Goal: Find specific page/section: Find specific page/section

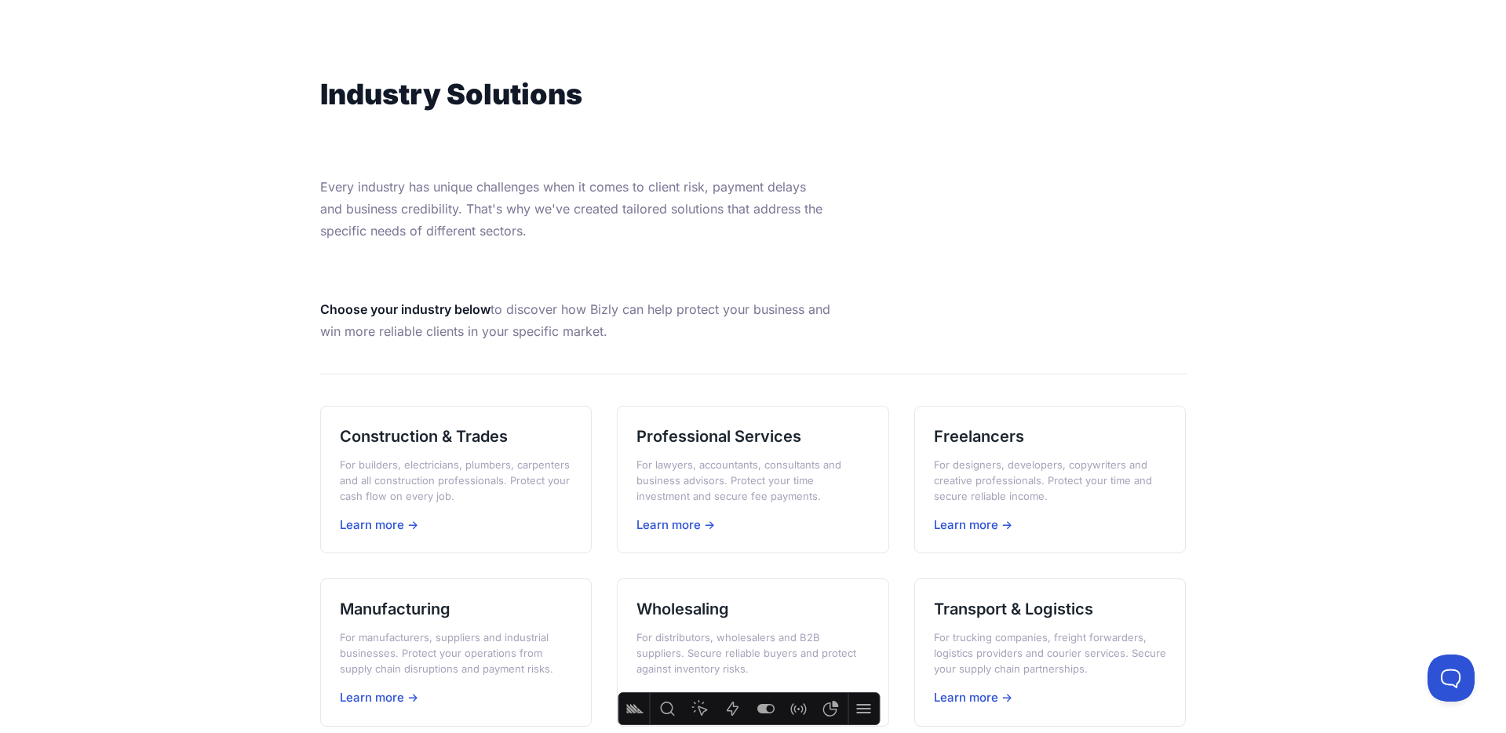
scroll to position [97, 0]
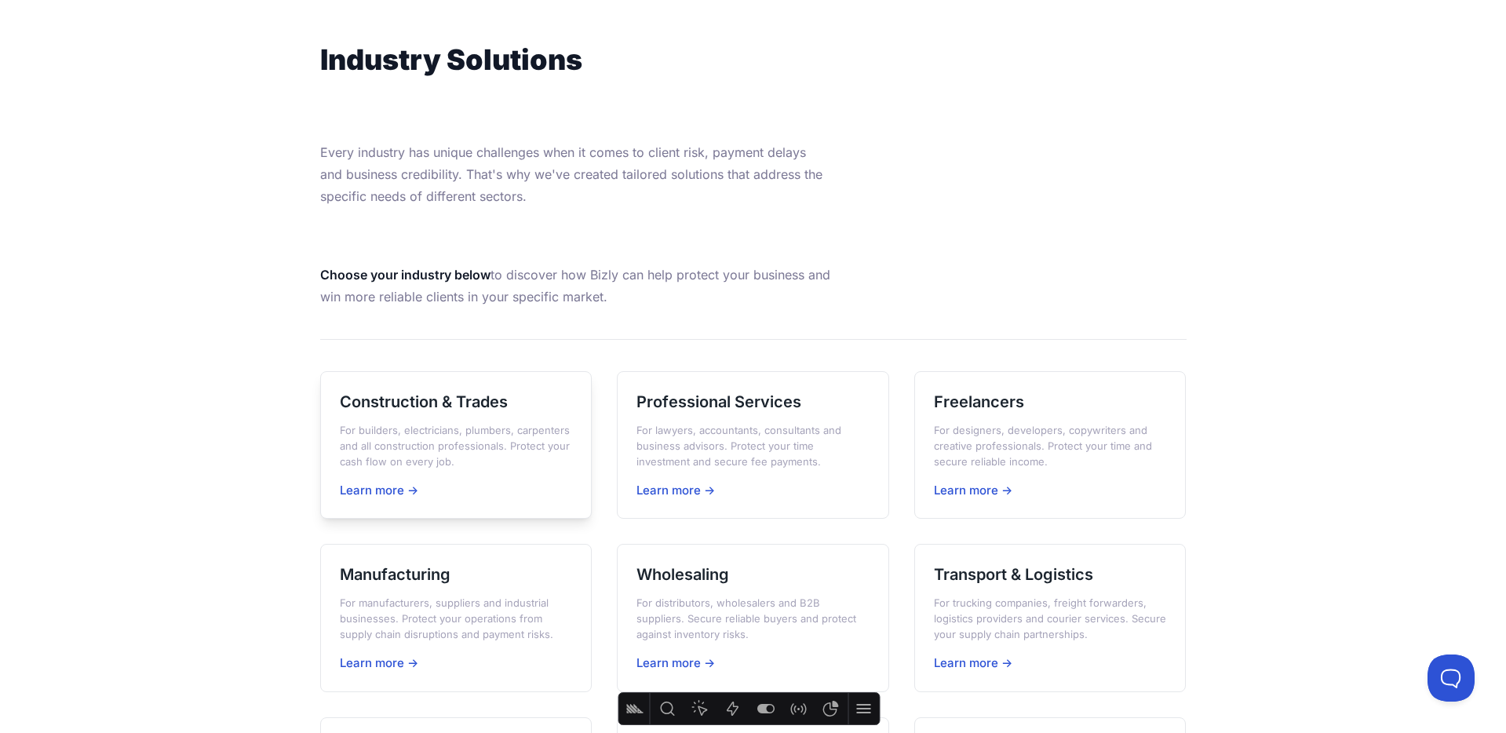
click at [439, 406] on h3 "Construction & Trades" at bounding box center [456, 402] width 233 height 22
click at [768, 398] on h3 "Professional Services" at bounding box center [753, 402] width 233 height 22
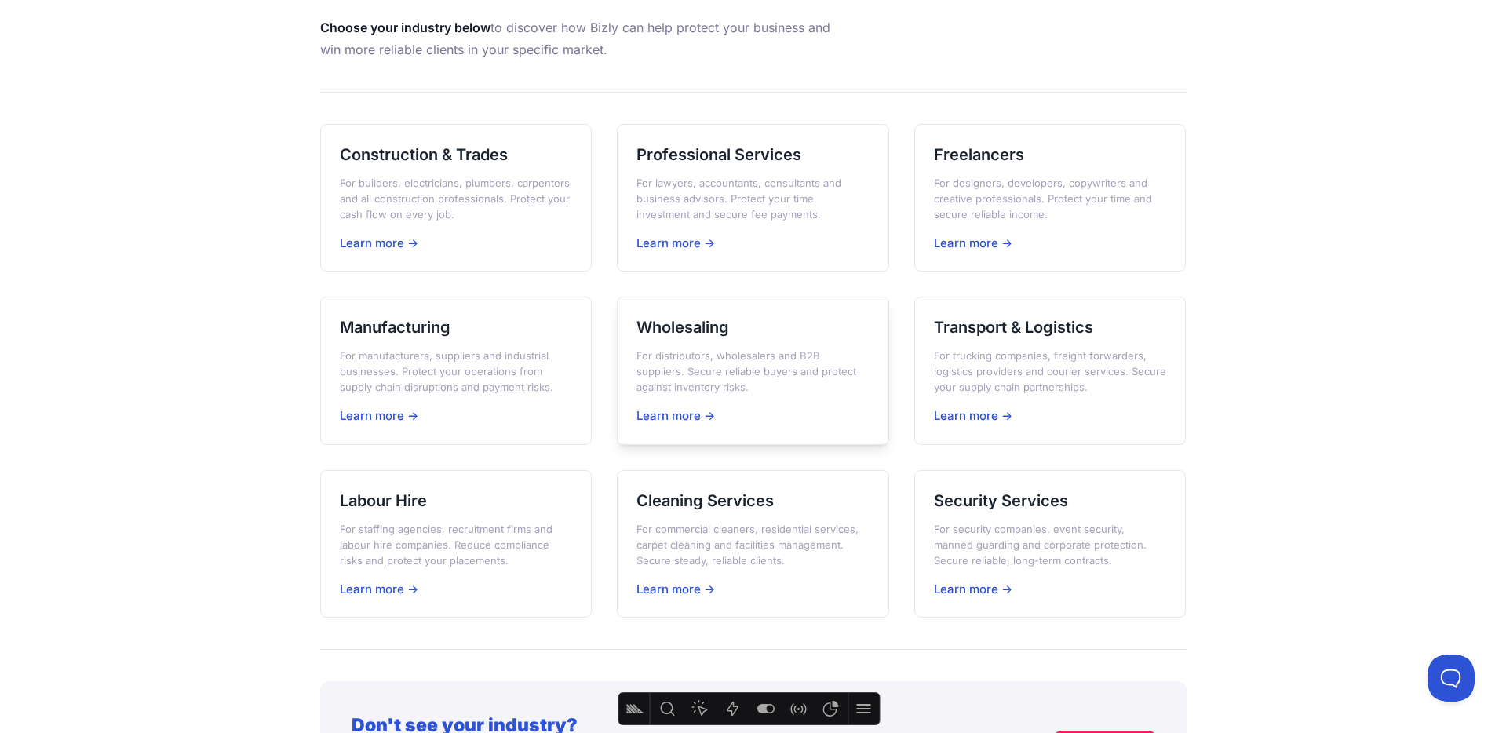
scroll to position [381, 0]
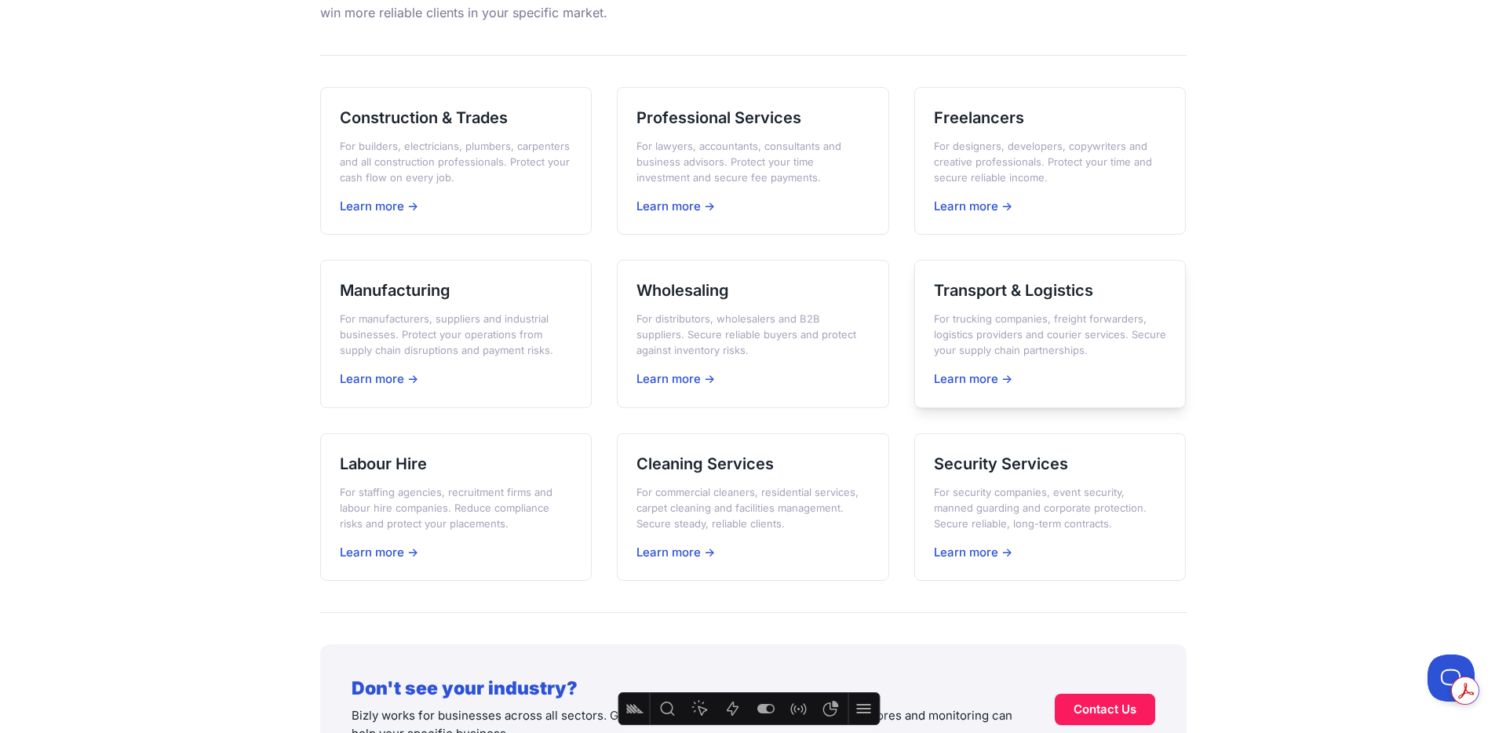
click at [1071, 294] on h3 "Transport & Logistics" at bounding box center [1050, 290] width 233 height 22
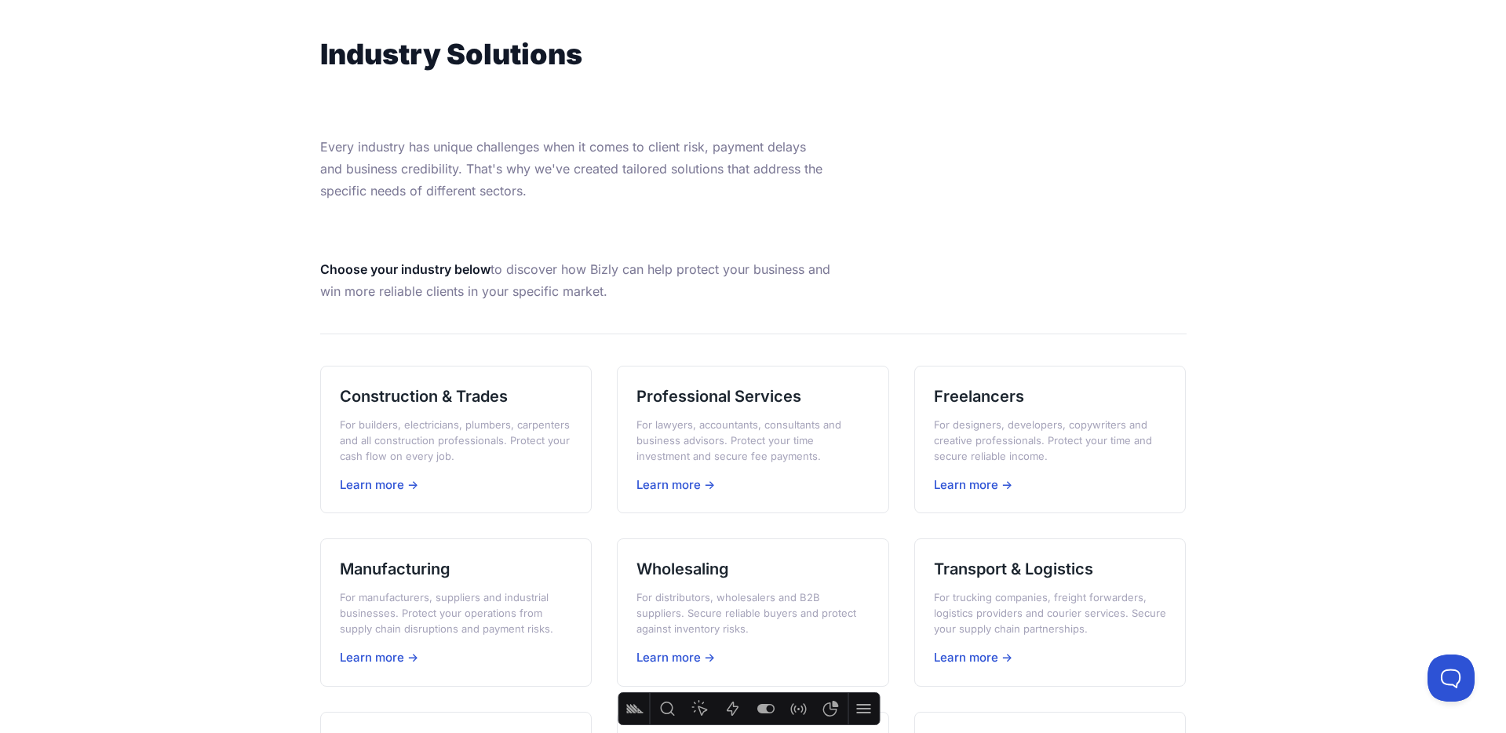
scroll to position [0, 0]
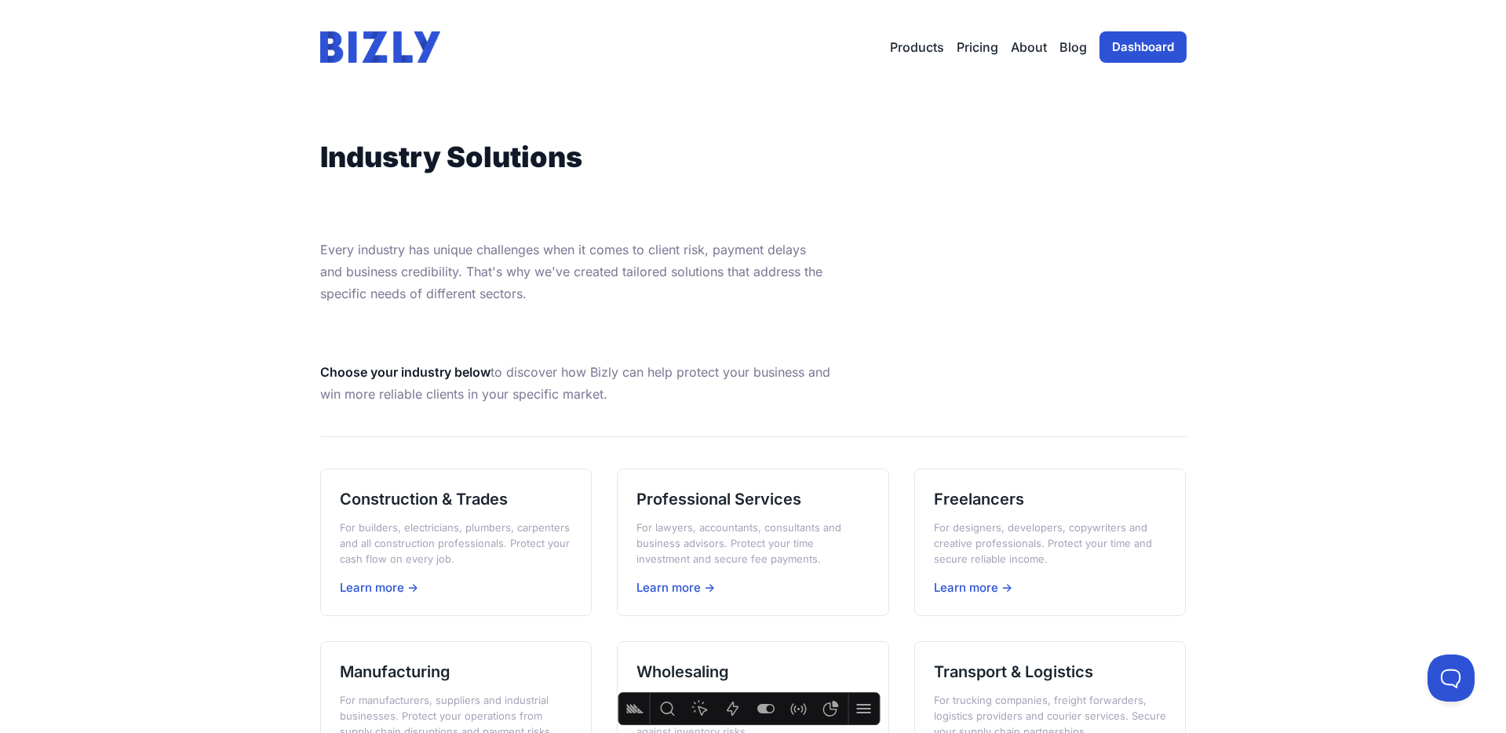
click at [337, 33] on img at bounding box center [380, 46] width 121 height 31
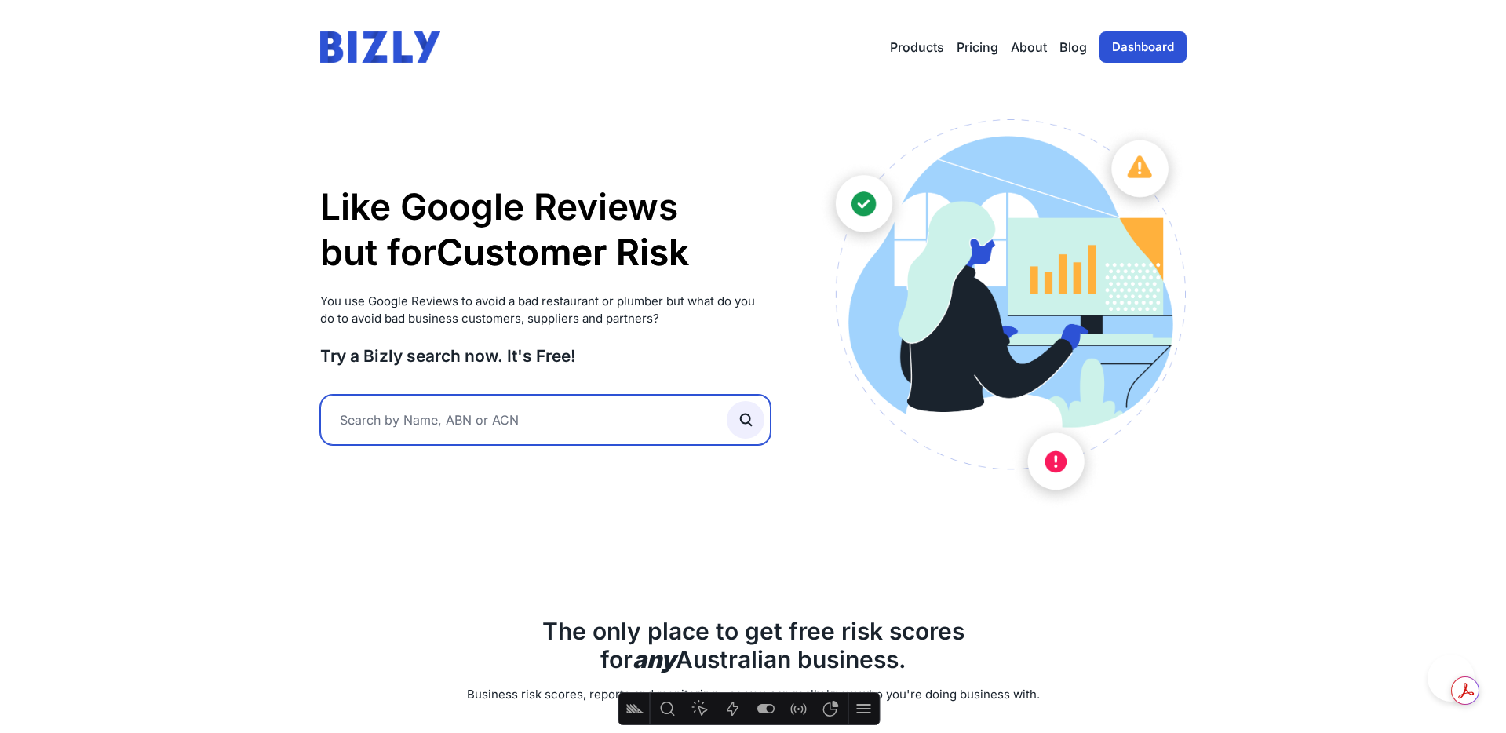
click at [516, 406] on input "text" at bounding box center [545, 420] width 451 height 50
type input "sdds"
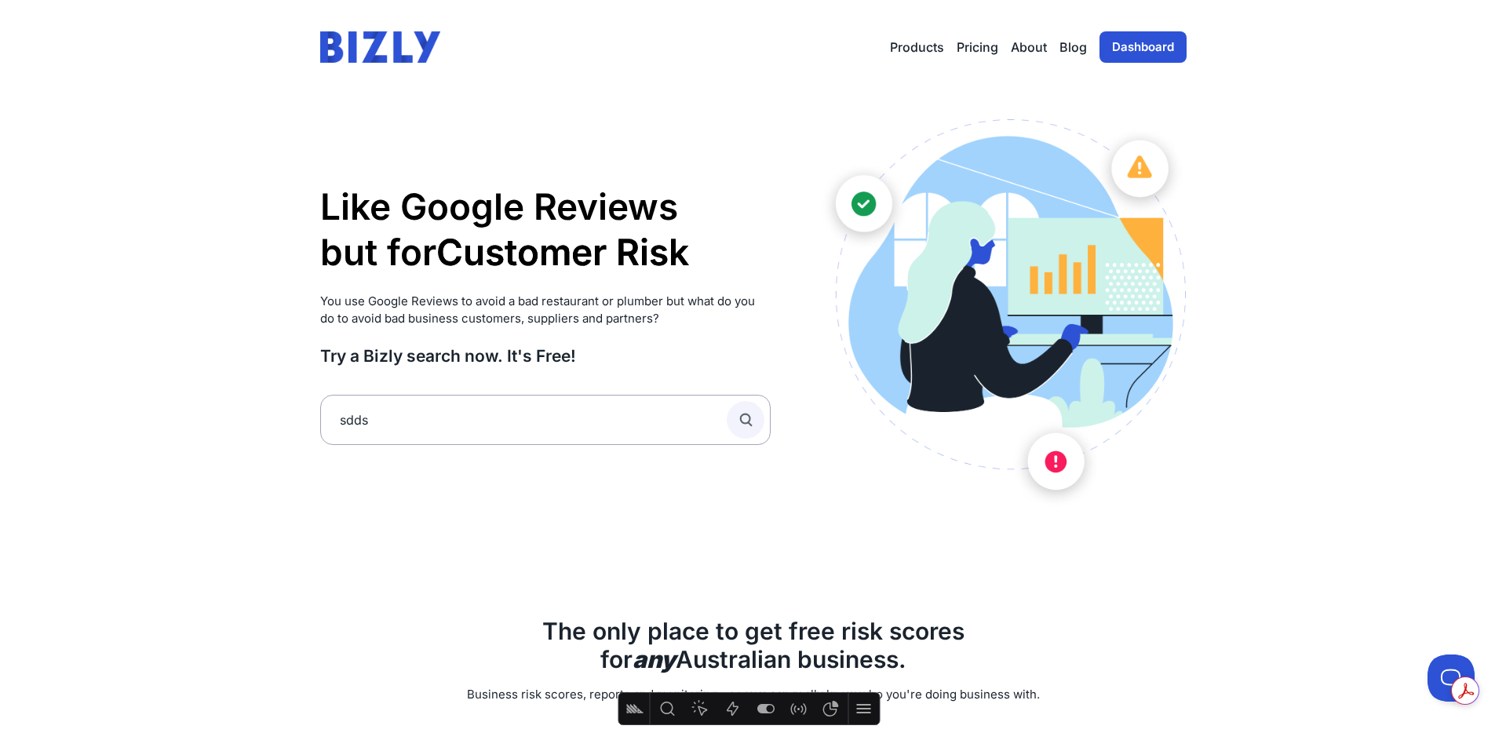
click at [738, 416] on icon "submit" at bounding box center [745, 419] width 17 height 17
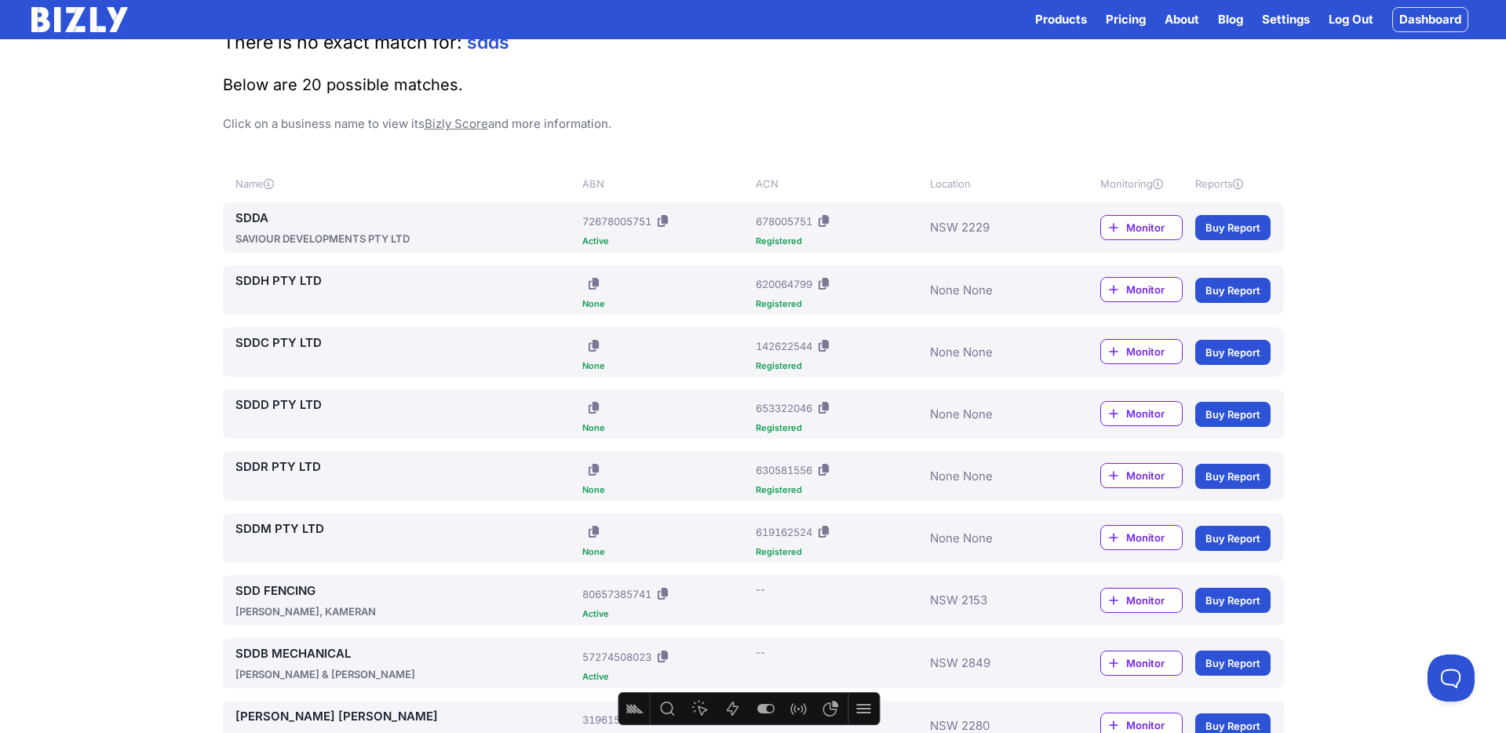
scroll to position [106, 0]
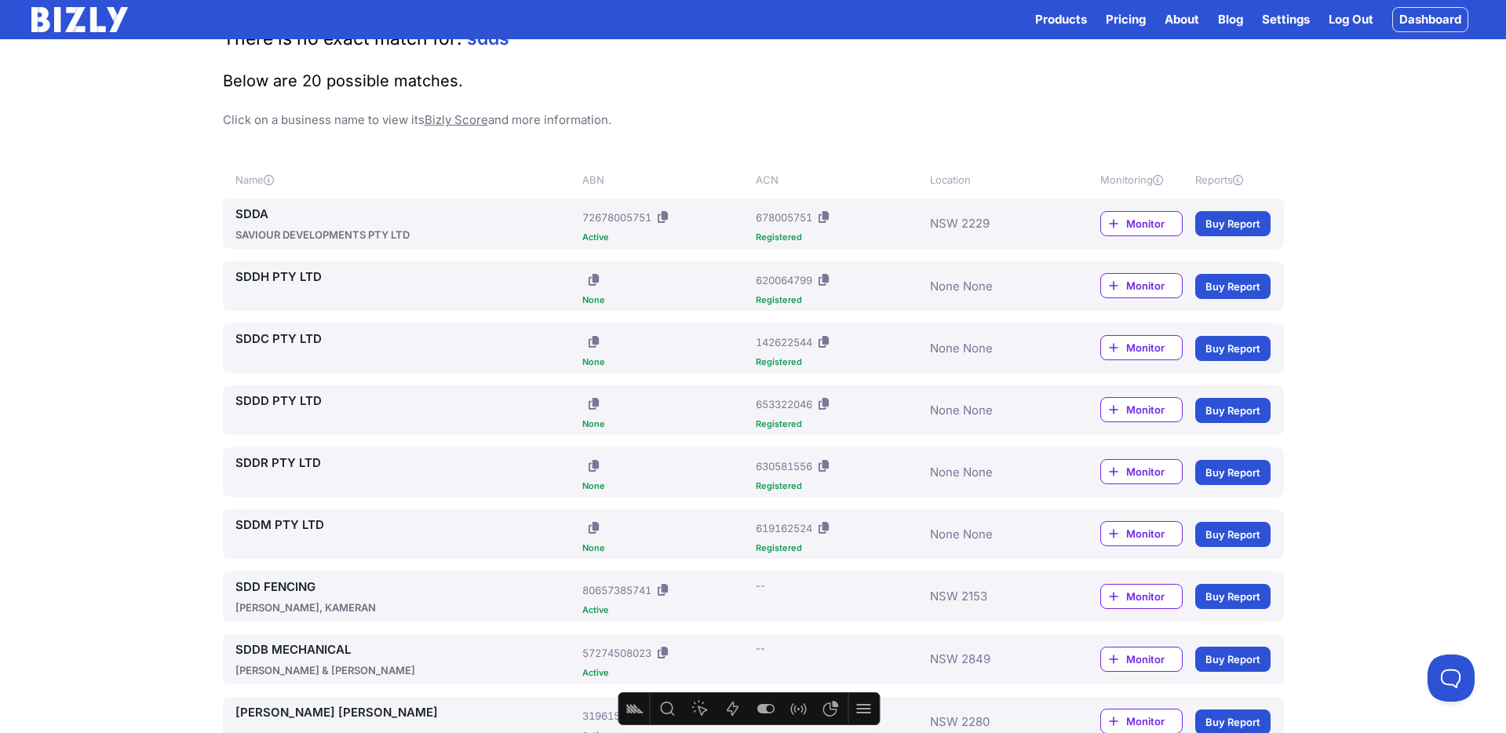
click at [275, 465] on link "SDDR PTY LTD" at bounding box center [405, 463] width 341 height 19
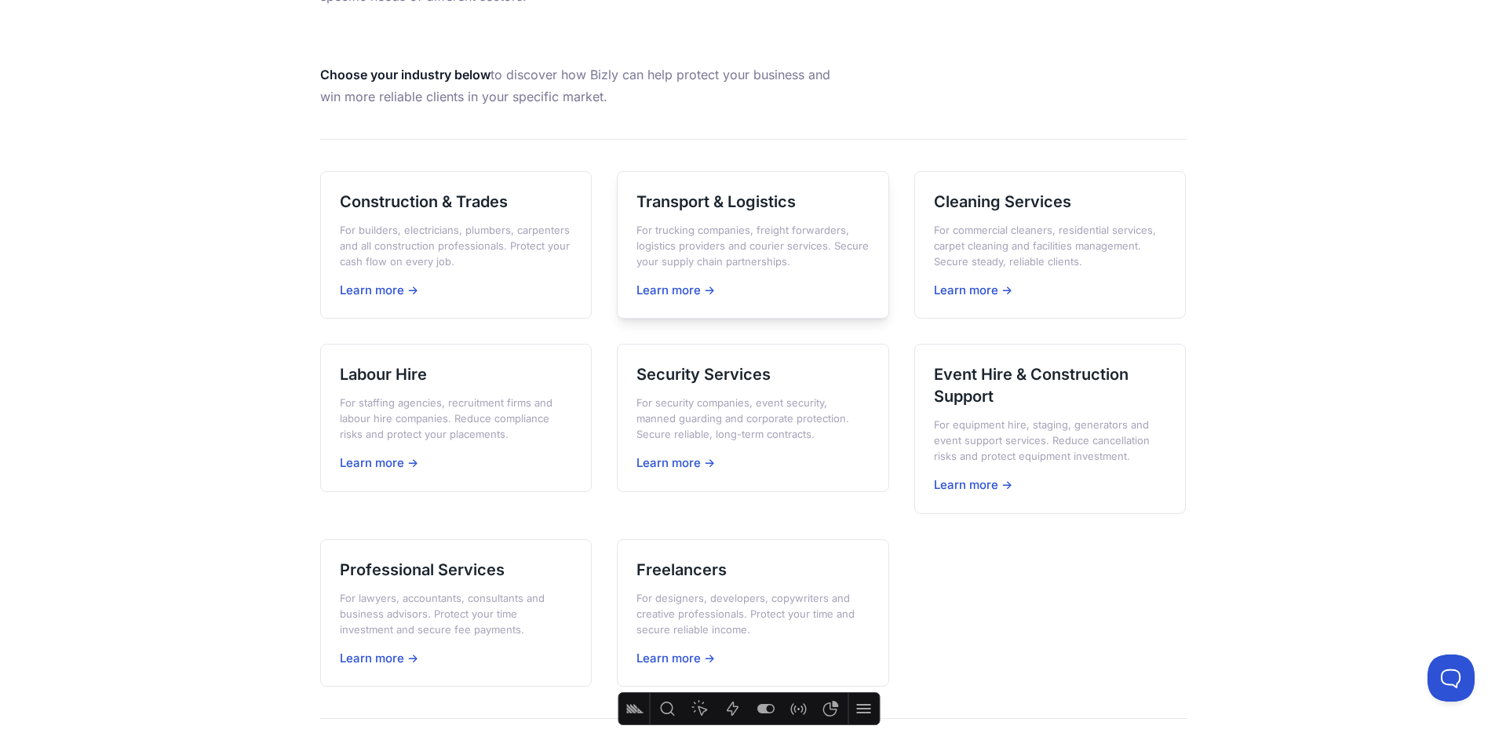
scroll to position [301, 0]
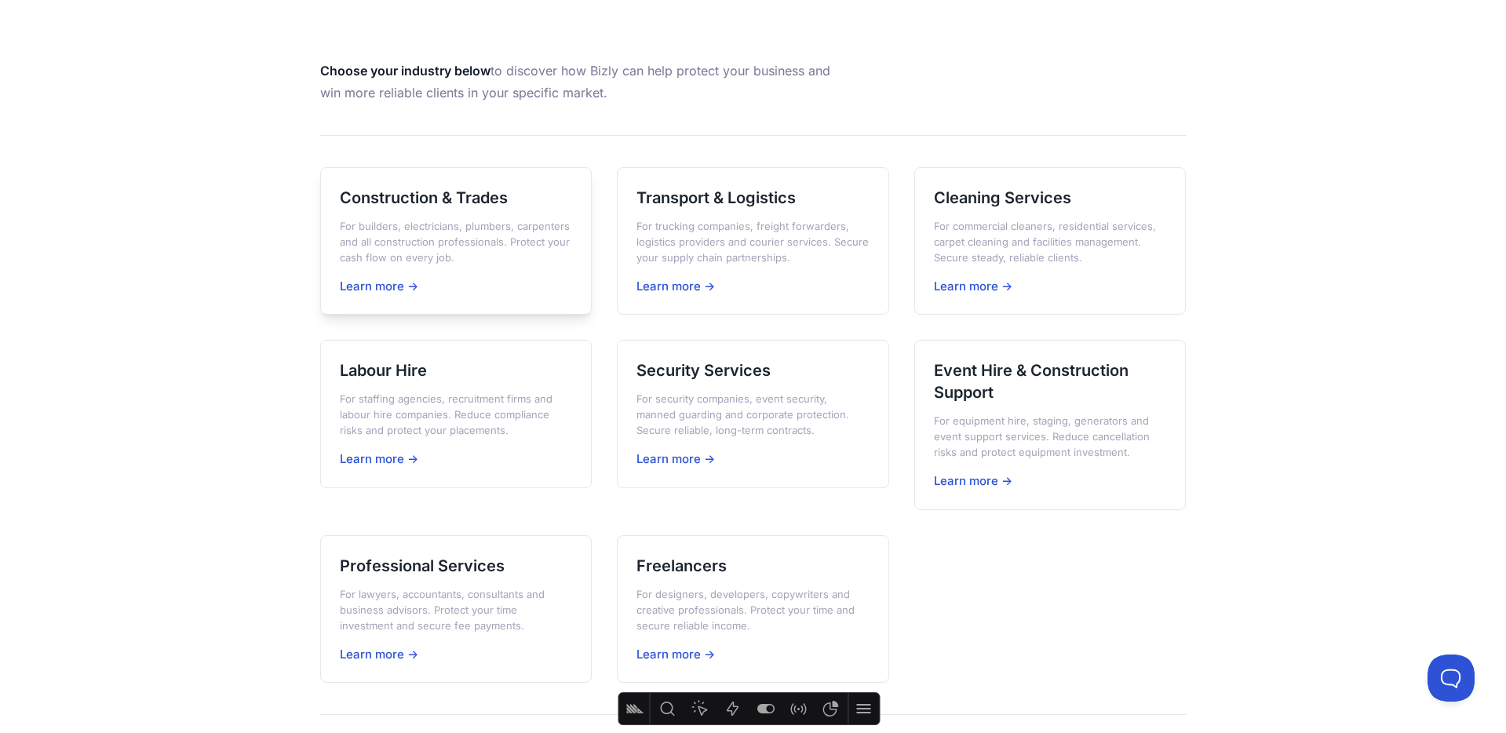
click at [480, 207] on h3 "Construction & Trades" at bounding box center [456, 198] width 233 height 22
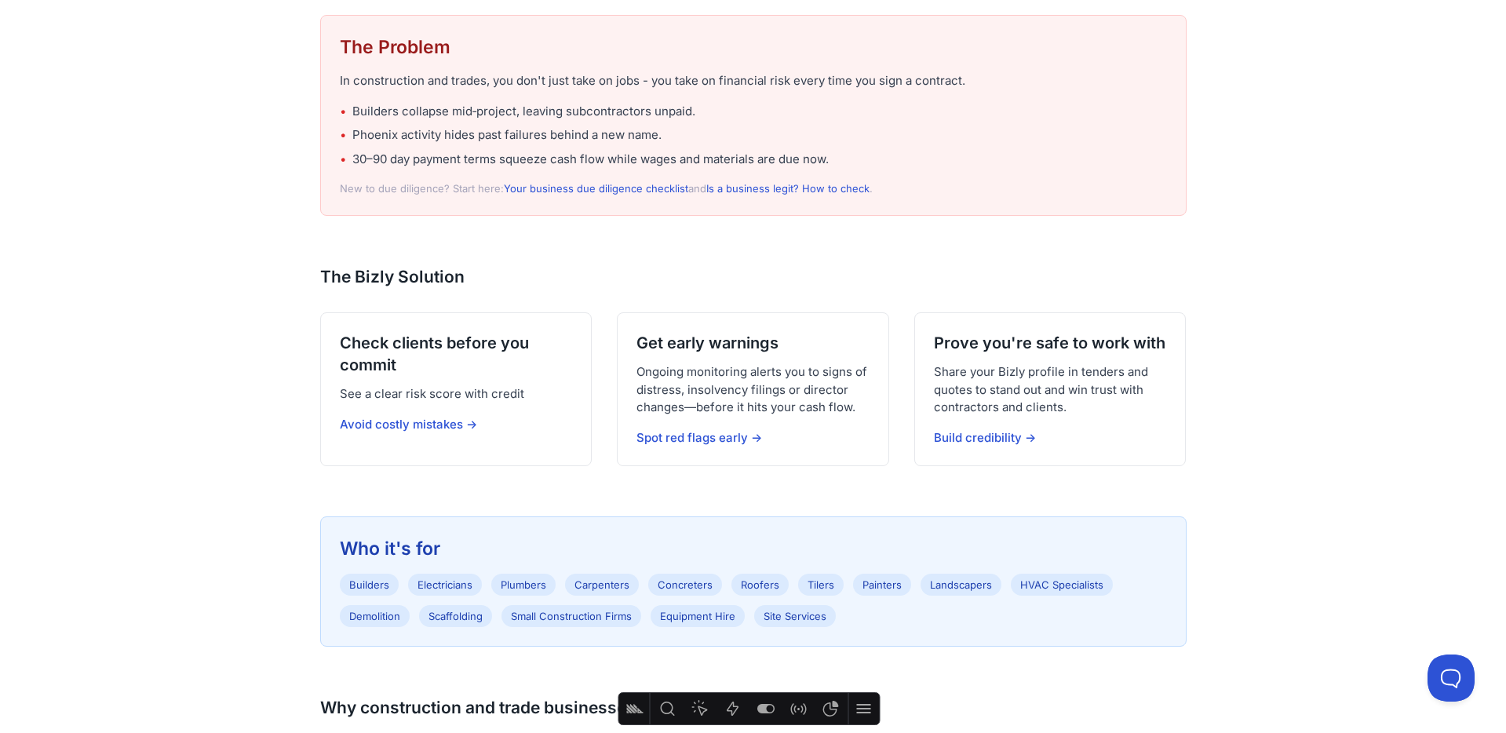
scroll to position [508, 0]
